Goal: Navigation & Orientation: Find specific page/section

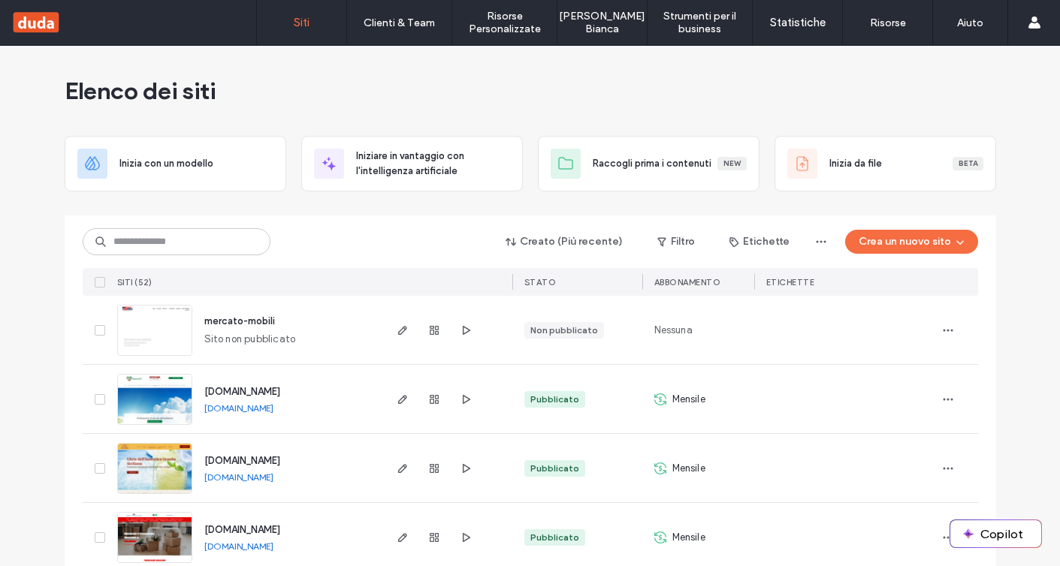
click at [467, 331] on span "button" at bounding box center [466, 331] width 18 height 18
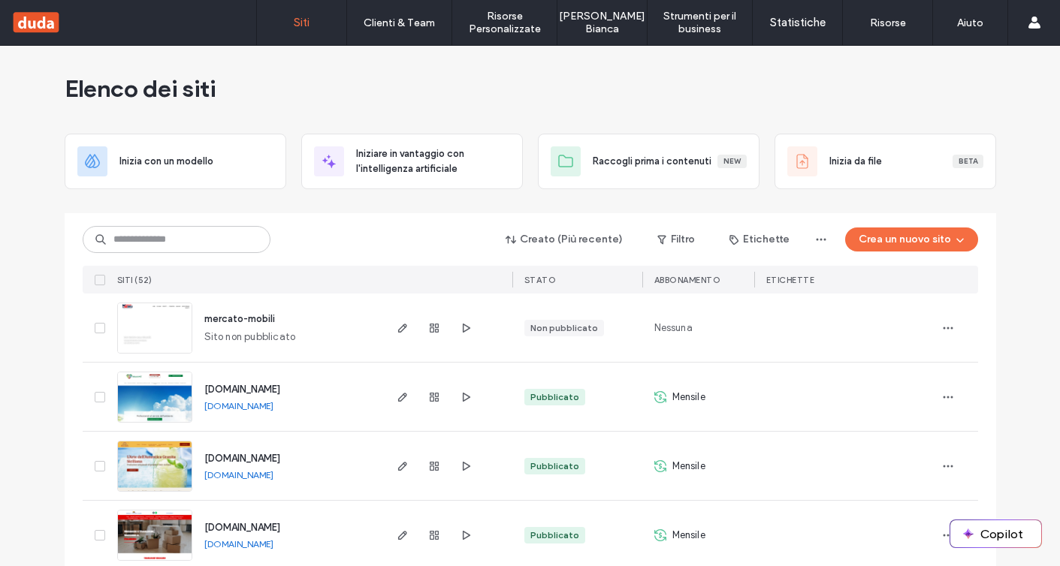
scroll to position [3342, 0]
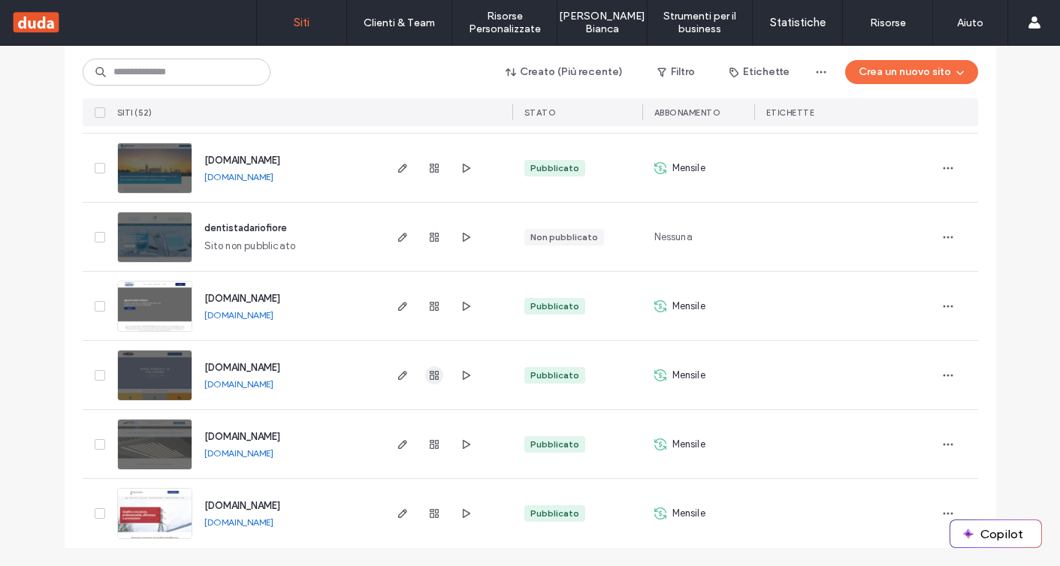
click at [433, 378] on use "button" at bounding box center [434, 375] width 9 height 9
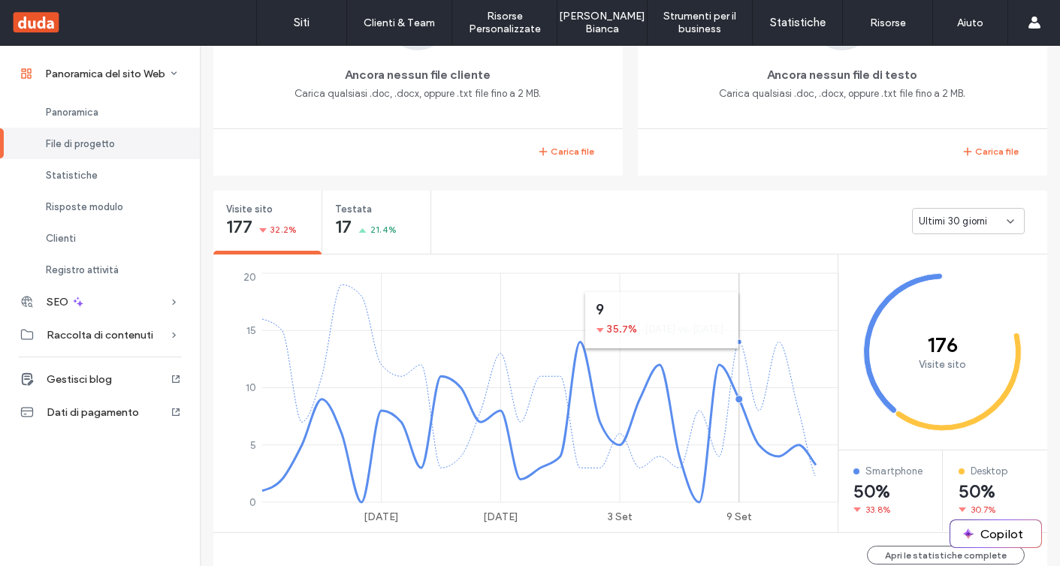
scroll to position [518, 0]
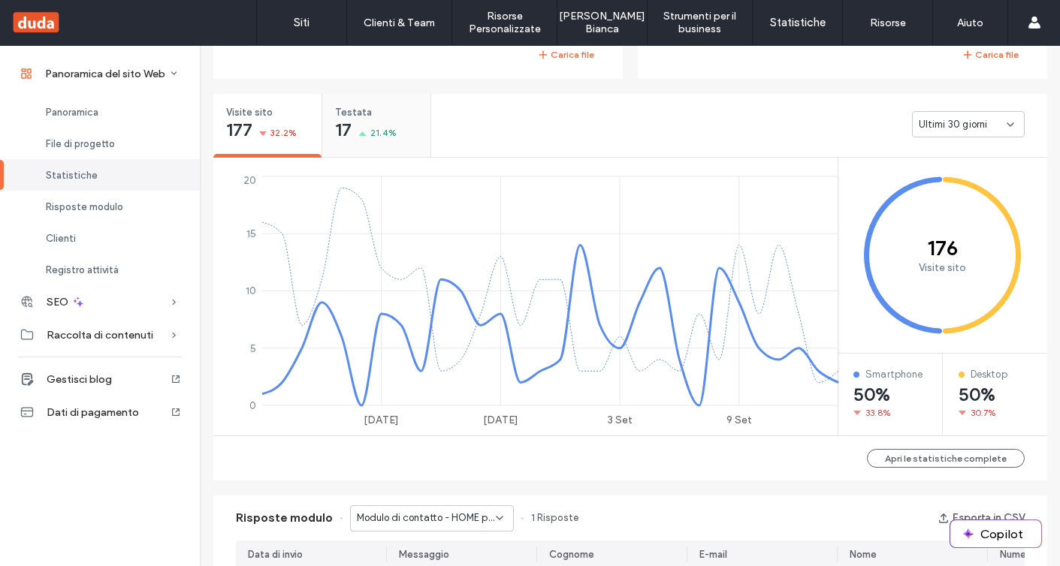
click at [349, 124] on div "17 21.4%" at bounding box center [366, 131] width 62 height 18
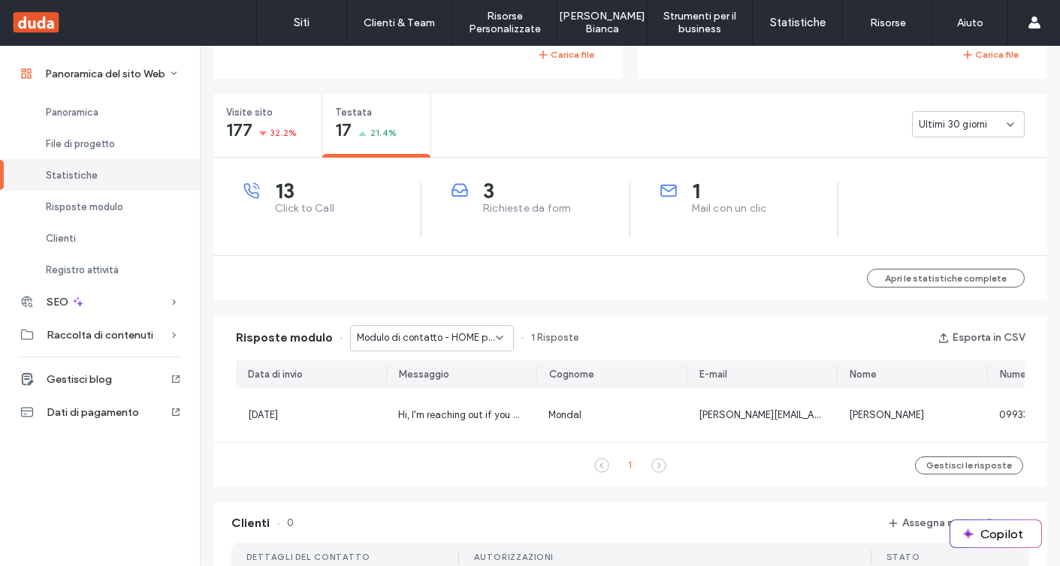
click at [944, 135] on div "Ultimi 30 giorni" at bounding box center [968, 124] width 113 height 26
click at [947, 179] on span "Ultimi 7 giorni" at bounding box center [945, 177] width 63 height 15
click at [440, 346] on div "Modulo di contatto - HOME pagina" at bounding box center [432, 338] width 164 height 26
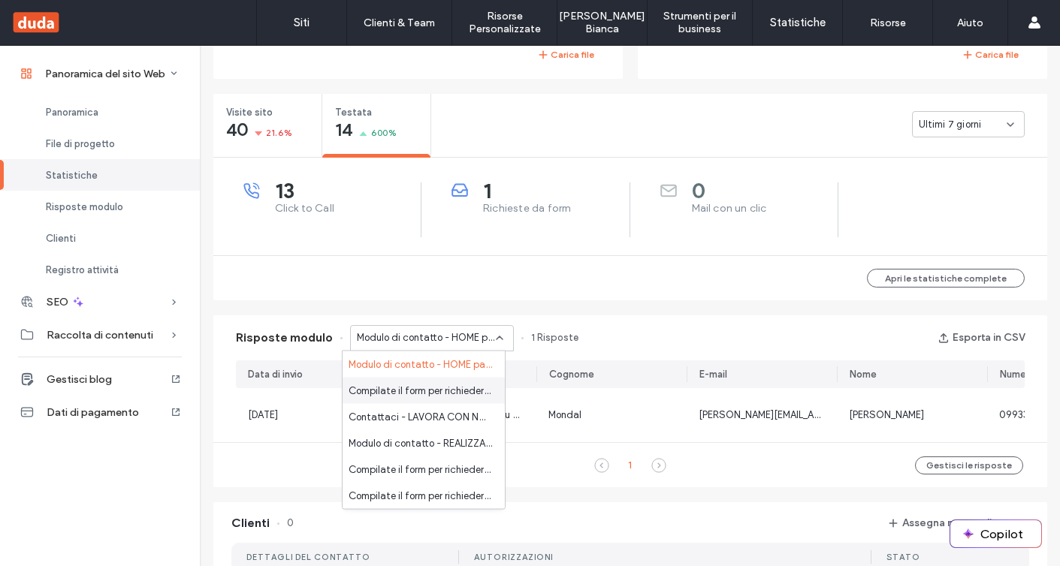
click at [433, 396] on span "Compilate il form per richiedere informazioni e preventivi - ABBIGLIAMENTO DA L…" at bounding box center [421, 390] width 144 height 15
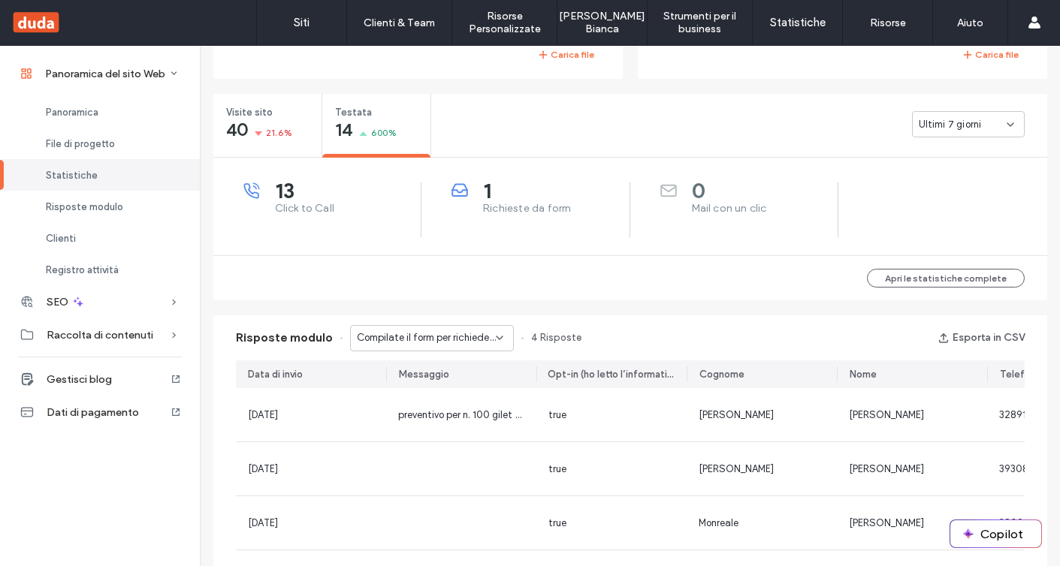
click at [435, 349] on div "Compilate il form per richiedere informazioni e preventivi - ABBIGLIAMENTO DA L…" at bounding box center [432, 338] width 164 height 26
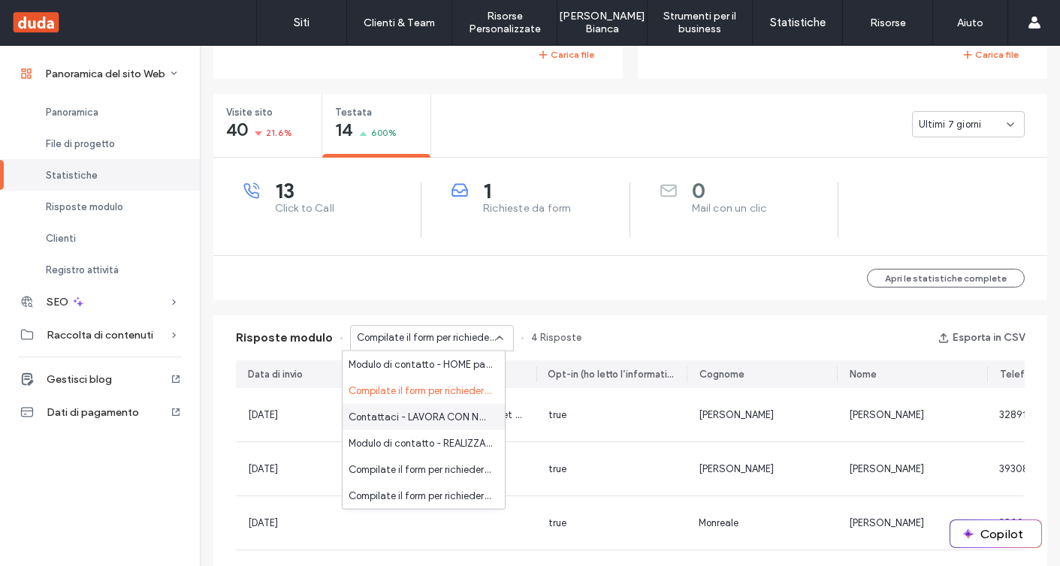
click at [444, 414] on span "Contattaci - LAVORA CON NOI pagina" at bounding box center [421, 416] width 144 height 15
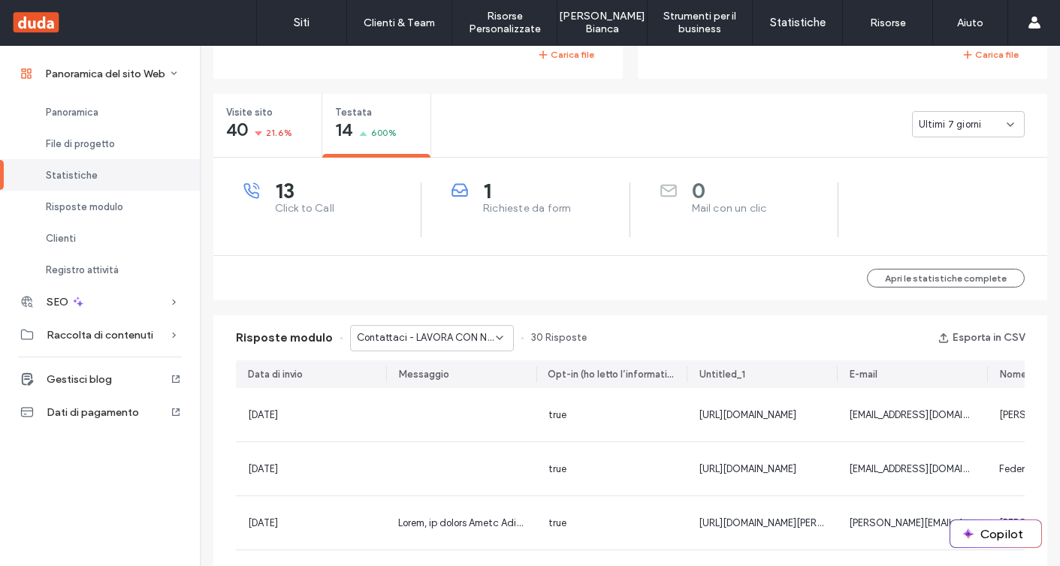
click at [444, 351] on div "Contattaci - LAVORA CON NOI pagina" at bounding box center [432, 338] width 164 height 26
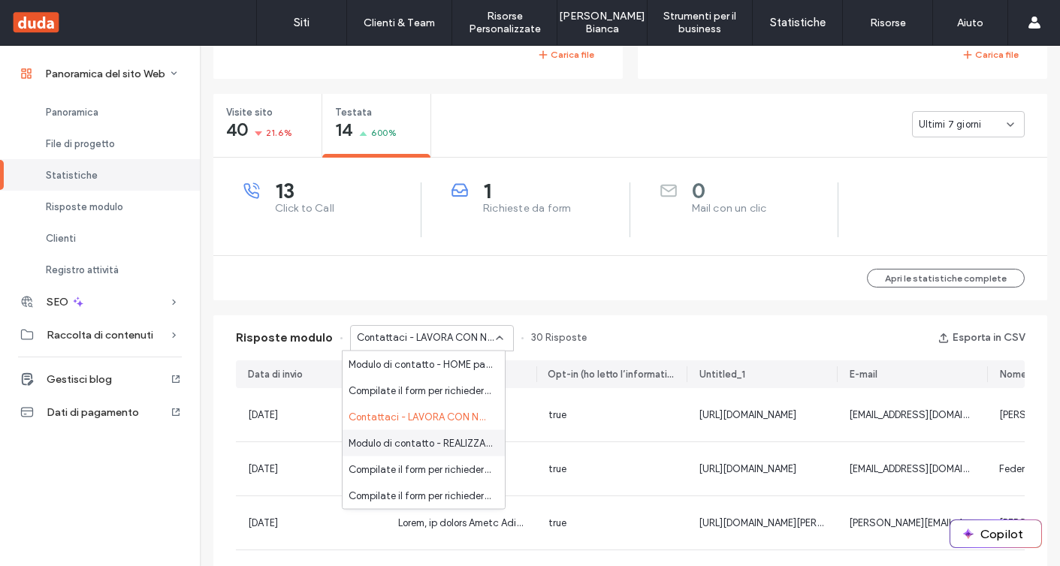
click at [445, 439] on span "Modulo di contatto - REALIZZAZIONE SITI WEB MARSALA pagina" at bounding box center [421, 443] width 144 height 15
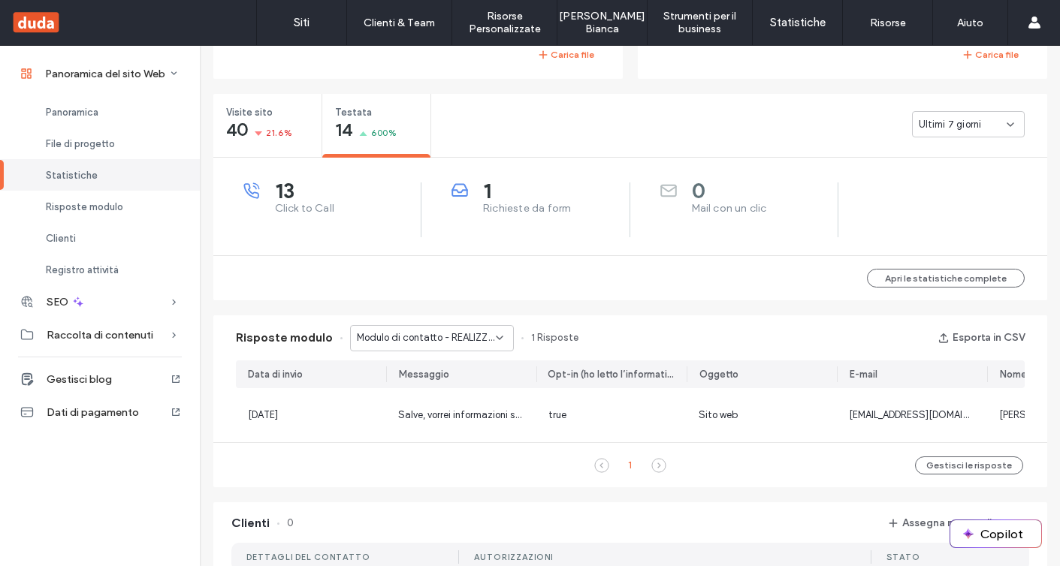
click at [441, 343] on span "Modulo di contatto - REALIZZAZIONE SITI WEB MARSALA pagina" at bounding box center [426, 338] width 139 height 15
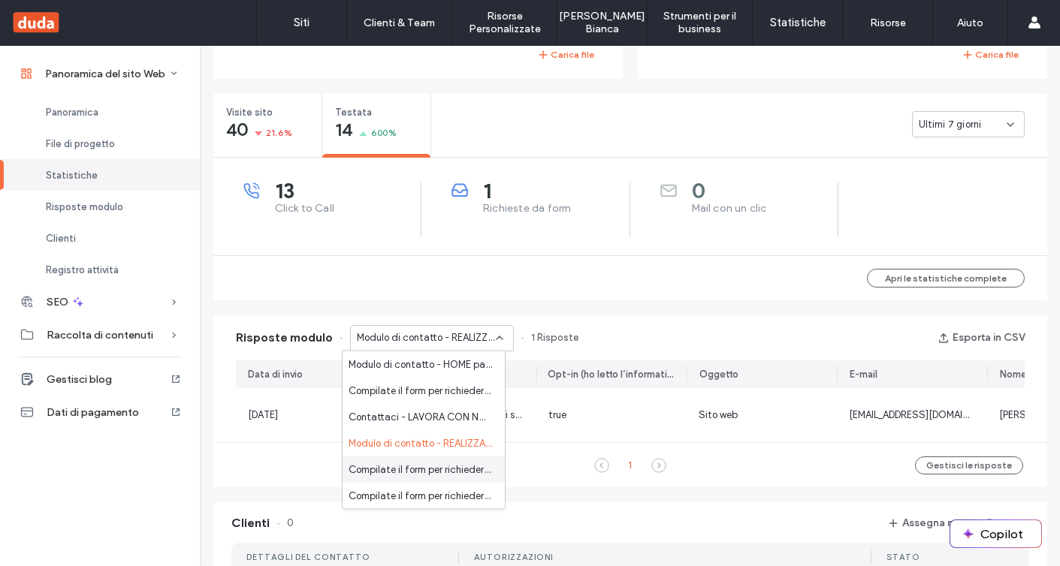
click at [446, 464] on span "Compilate il form per richiedere informazioni e preventivi - MASTERCLASS DIGITA…" at bounding box center [421, 469] width 144 height 15
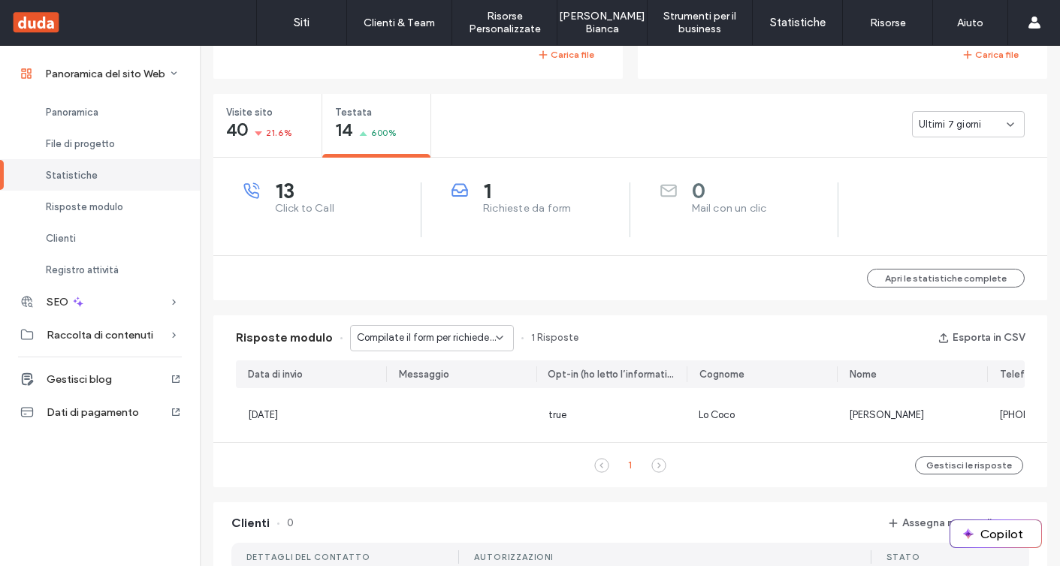
click at [446, 340] on span "Compilate il form per richiedere informazioni e preventivi - MASTERCLASS DIGITA…" at bounding box center [426, 338] width 139 height 15
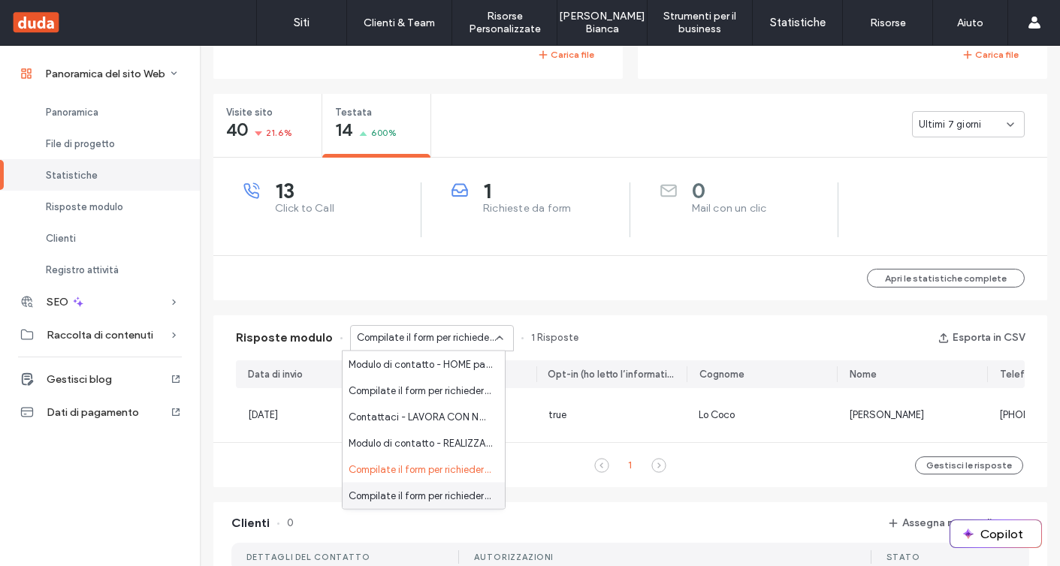
click at [464, 489] on span "Compilate il form per richiedere informazioni e preventivi - CONTATTI pagina" at bounding box center [421, 495] width 144 height 15
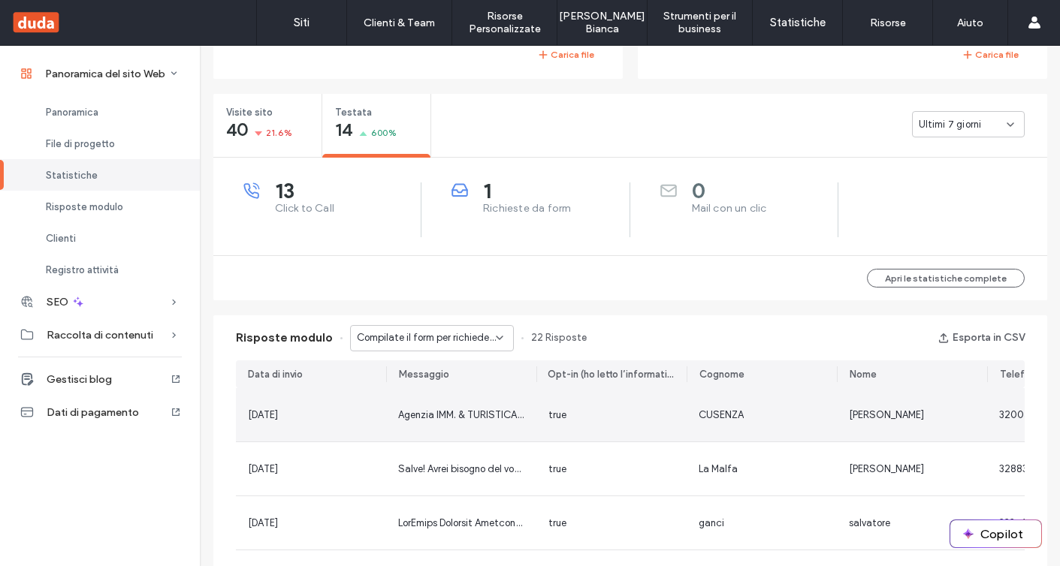
click at [452, 418] on span "Agenzia IMM. & TURISTICA " VENERE DI [PERSON_NAME] " DI [PERSON_NAME]" at bounding box center [569, 414] width 343 height 11
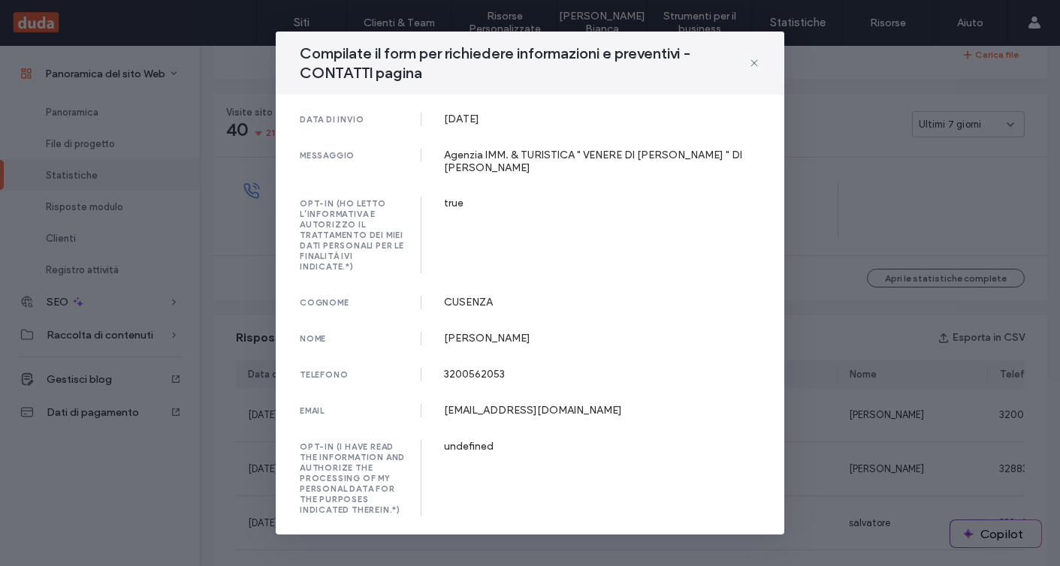
click at [544, 220] on div "opt-in (ho letto l’informativa e autorizzo il trattamento dei miei dati persona…" at bounding box center [530, 235] width 461 height 77
click at [528, 169] on div "Agenzia IMM. & TURISTICA " VENERE DI [PERSON_NAME] " DI [PERSON_NAME]" at bounding box center [602, 162] width 317 height 26
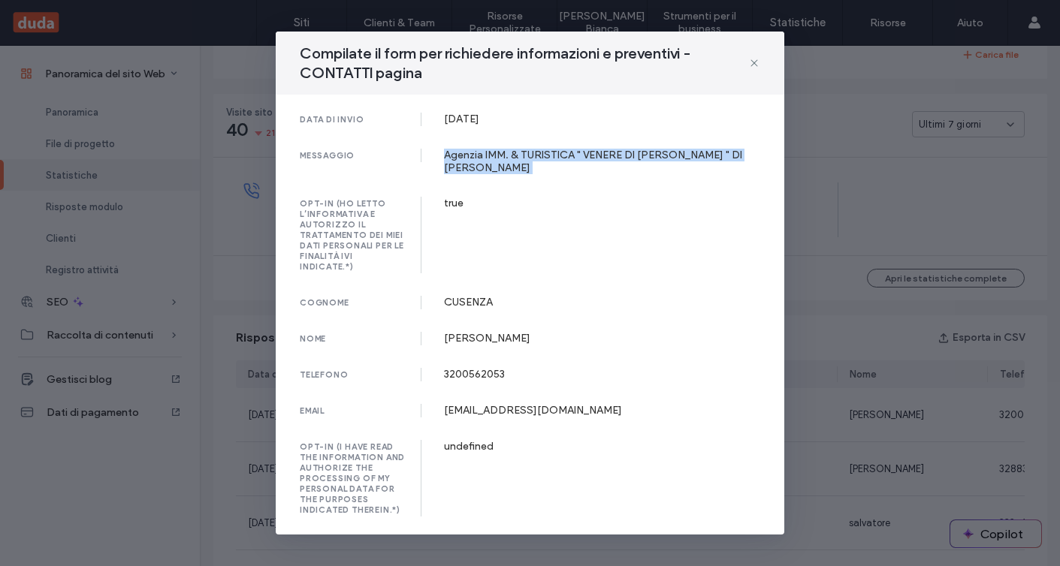
click at [528, 169] on div "Agenzia IMM. & TURISTICA " VENERE DI [PERSON_NAME] " DI [PERSON_NAME]" at bounding box center [602, 162] width 317 height 26
click at [566, 74] on span "Compilate il form per richiedere informazioni e preventivi - CONTATTI pagina" at bounding box center [524, 63] width 449 height 39
click at [804, 183] on div "Compilate il form per richiedere informazioni e preventivi - CONTATTI pagina da…" at bounding box center [530, 283] width 1060 height 566
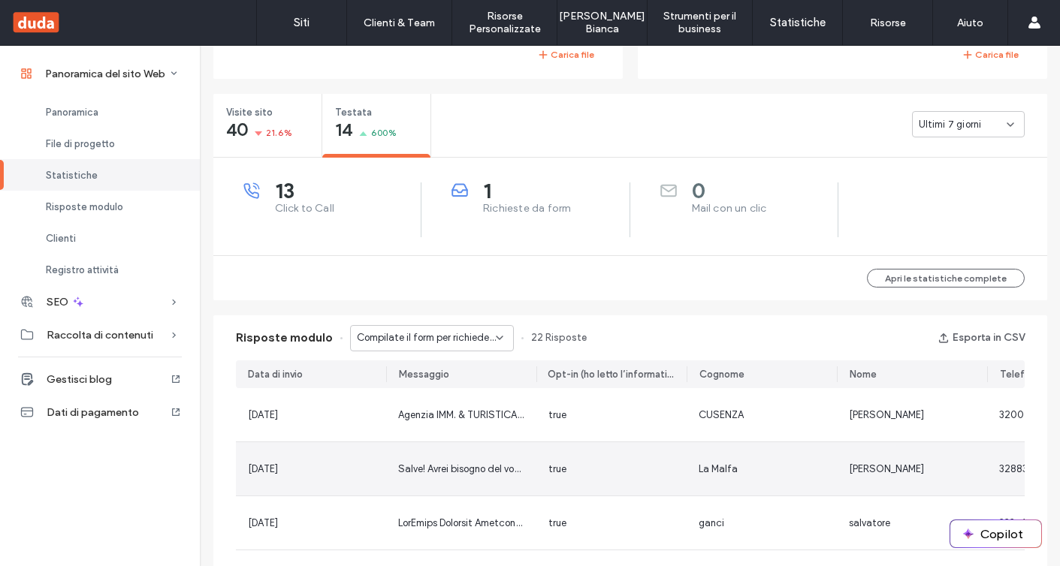
click at [437, 459] on div "Salve! Avrei bisogno del vostro aiuto per il mio profilo Instagram! Mi hanno di…" at bounding box center [461, 468] width 150 height 53
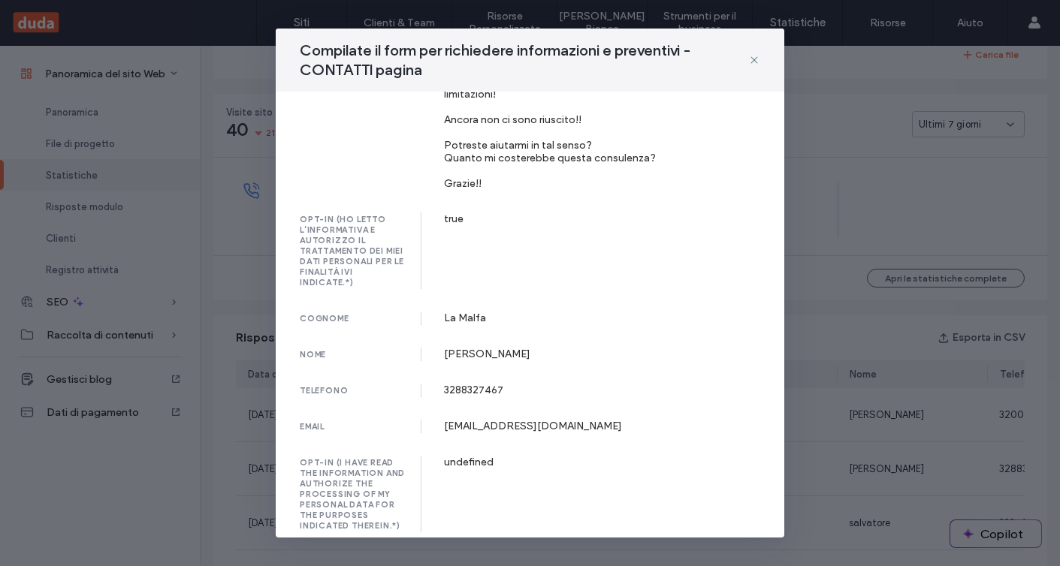
scroll to position [113, 0]
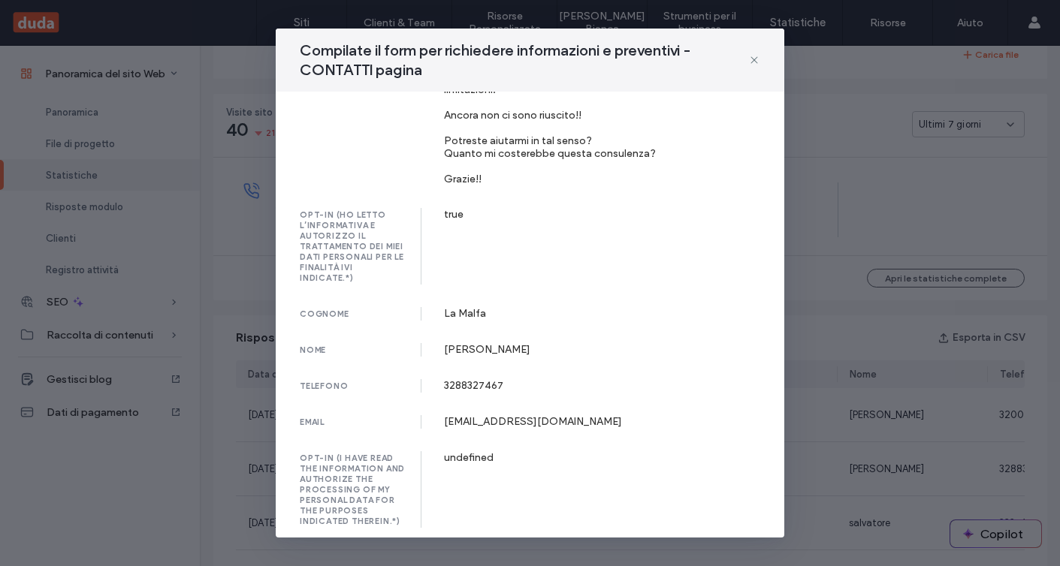
click at [847, 195] on div "Compilate il form per richiedere informazioni e preventivi - CONTATTI pagina da…" at bounding box center [530, 283] width 1060 height 566
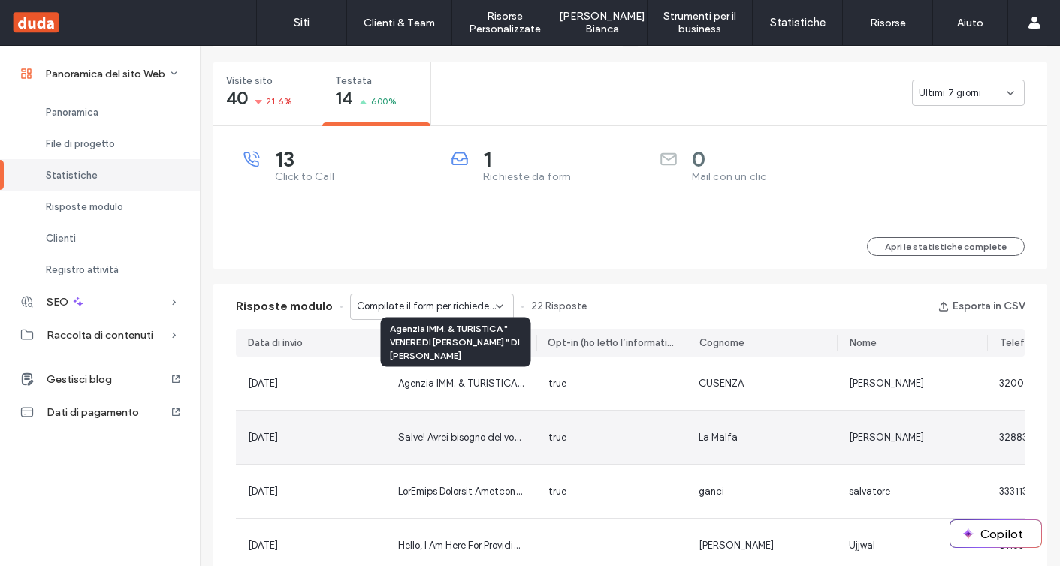
scroll to position [550, 0]
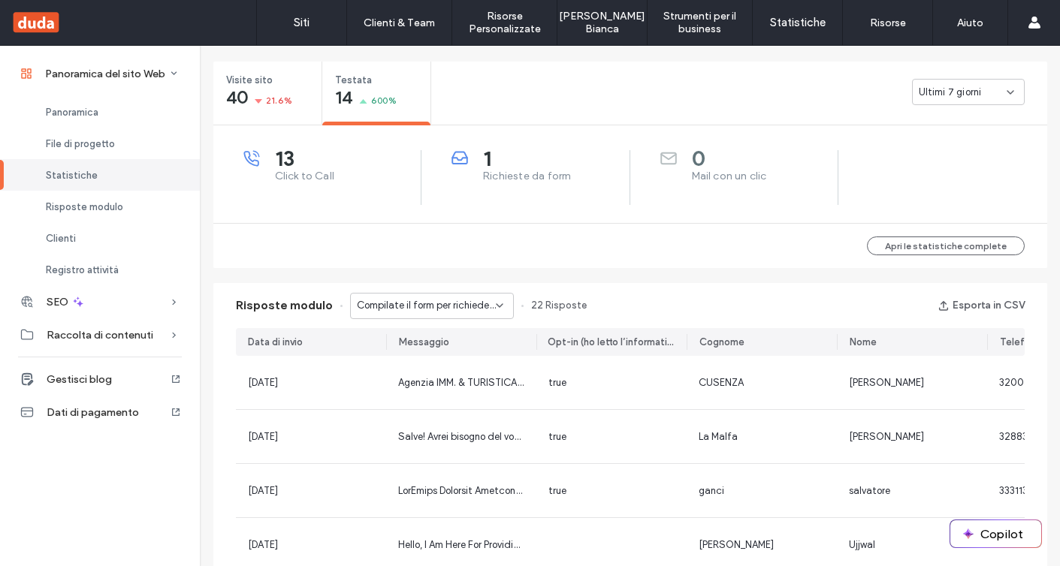
click at [449, 307] on span "Compilate il form per richiedere informazioni e preventivi - CONTATTI pagina" at bounding box center [426, 305] width 139 height 15
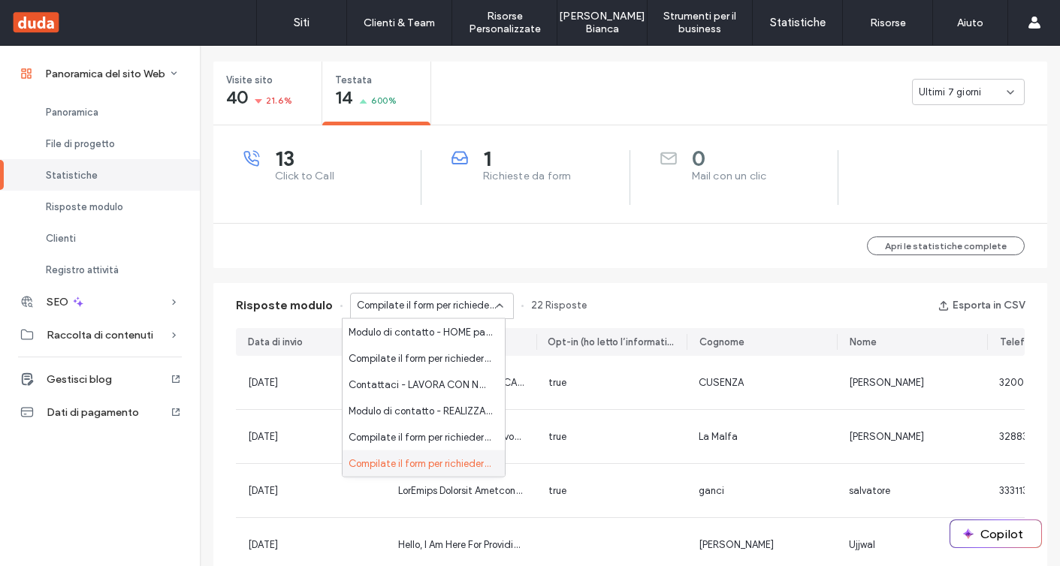
click at [623, 267] on div "Apri le statistiche complete" at bounding box center [630, 245] width 834 height 45
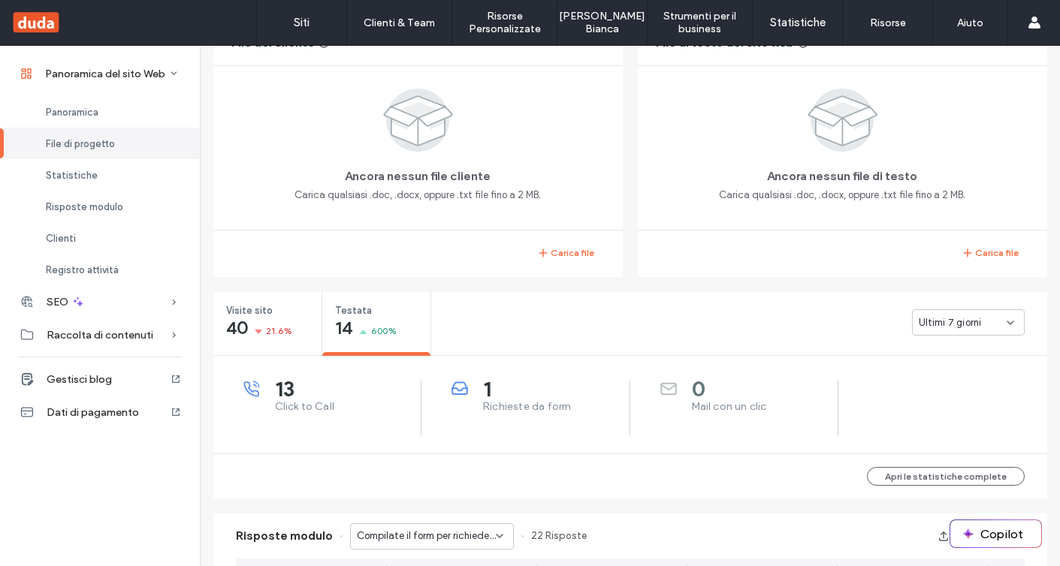
scroll to position [103, 0]
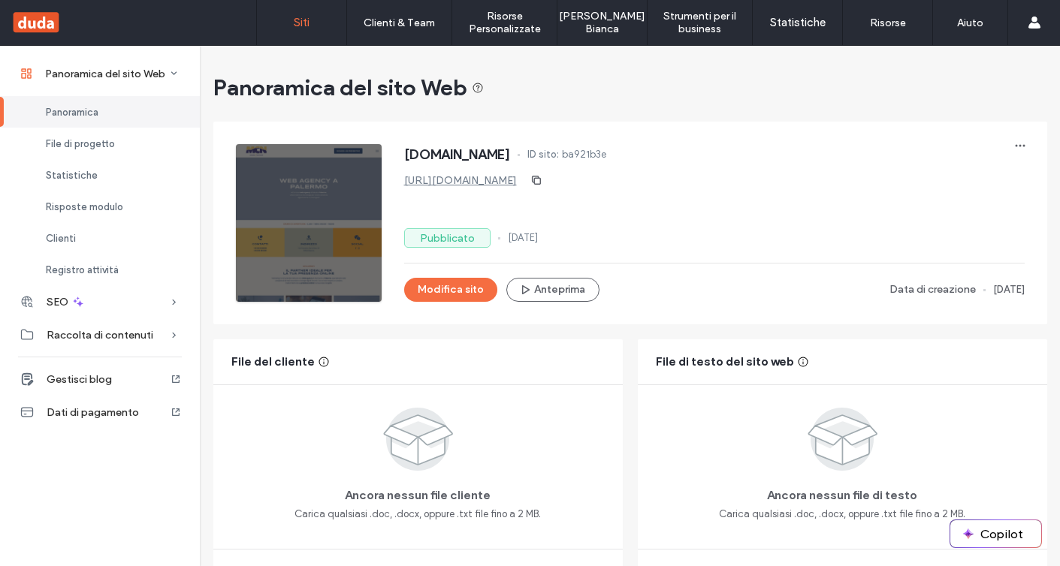
click at [304, 34] on link "Siti" at bounding box center [301, 22] width 89 height 45
